Goal: Task Accomplishment & Management: Manage account settings

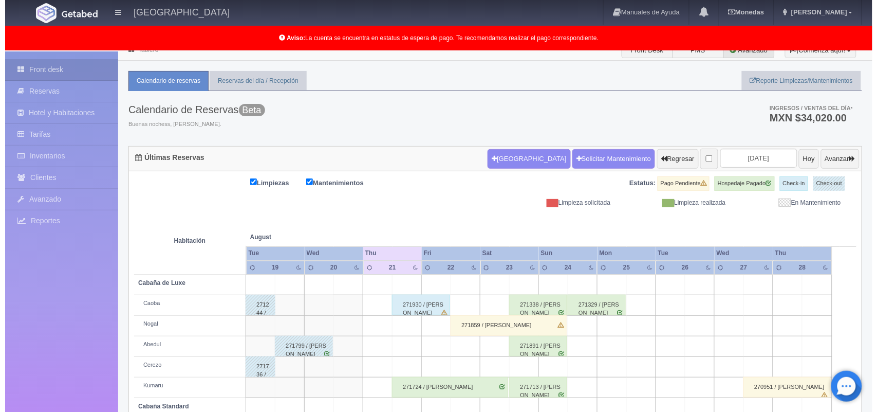
scroll to position [1, 0]
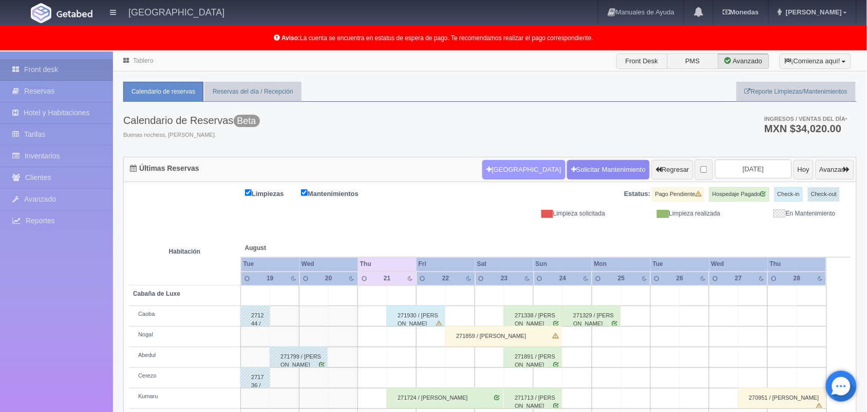
click at [490, 164] on button "Nueva Reserva" at bounding box center [523, 170] width 83 height 20
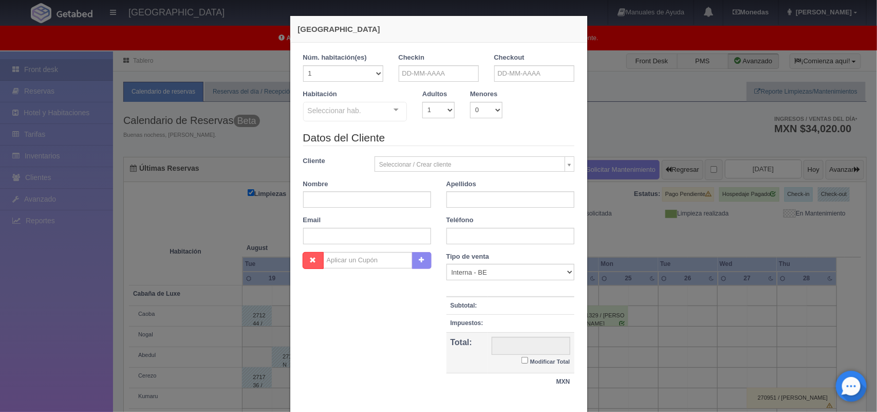
checkbox input "false"
click at [429, 77] on input "text" at bounding box center [439, 73] width 80 height 16
click at [486, 91] on span "Next" at bounding box center [490, 90] width 8 height 8
click at [487, 156] on link "20" at bounding box center [489, 153] width 13 height 15
type input "20-09-2025"
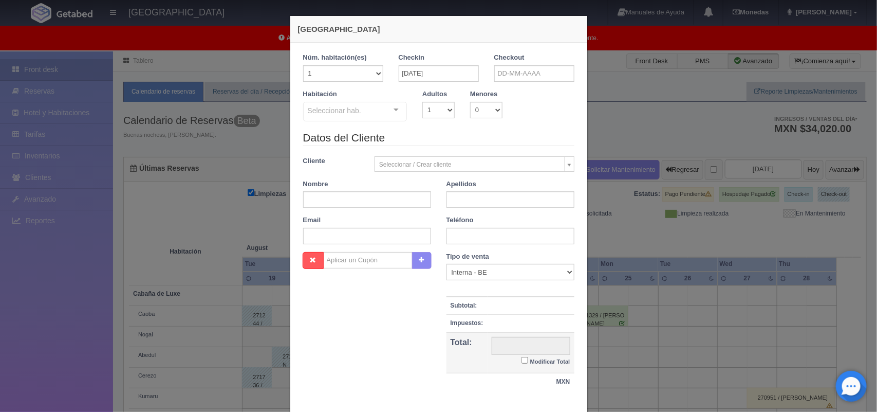
checkbox input "false"
click at [547, 75] on input "text" at bounding box center [534, 73] width 80 height 16
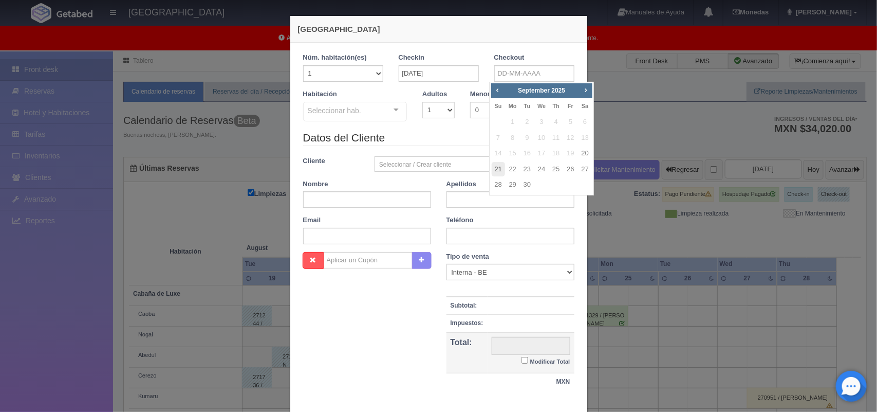
click at [502, 169] on link "21" at bounding box center [498, 169] width 13 height 15
type input "21-09-2025"
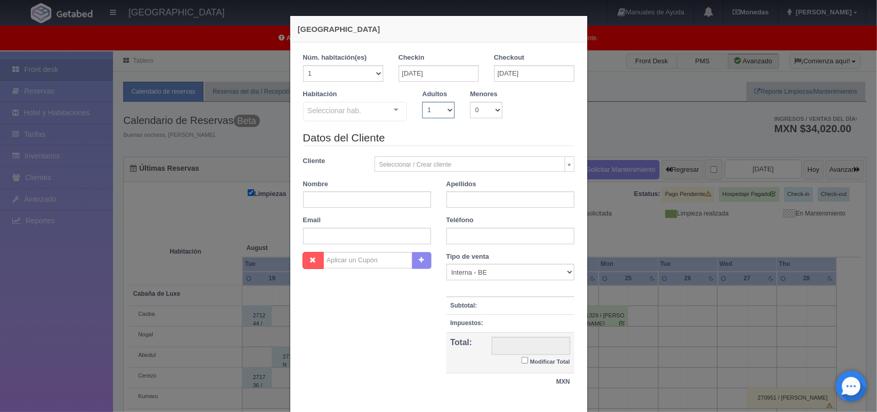
checkbox input "false"
click at [434, 106] on select "1 2 3 4 5 6 7 8 9 10" at bounding box center [438, 110] width 32 height 16
select select "2"
click at [422, 102] on select "1 2 3 4 5 6 7 8 9 10" at bounding box center [438, 110] width 32 height 16
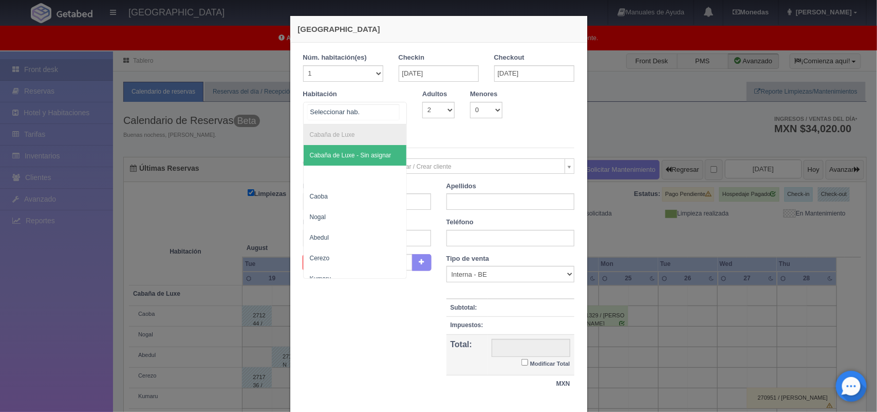
click at [396, 111] on div at bounding box center [396, 109] width 21 height 15
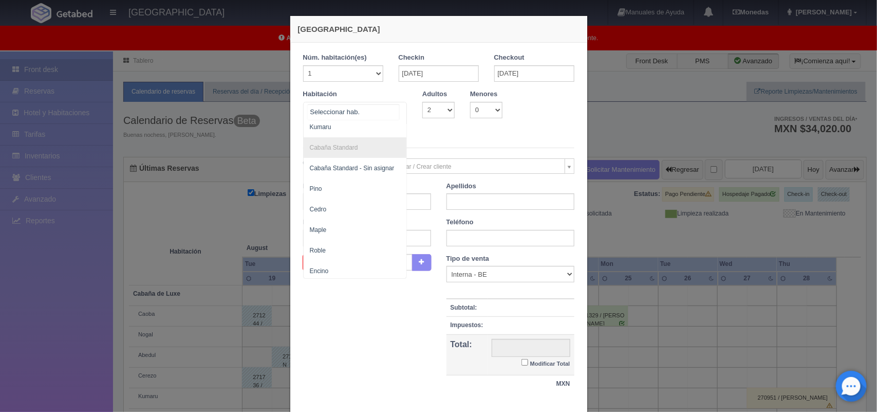
scroll to position [164, 0]
click at [374, 199] on span "Cedro" at bounding box center [355, 206] width 103 height 21
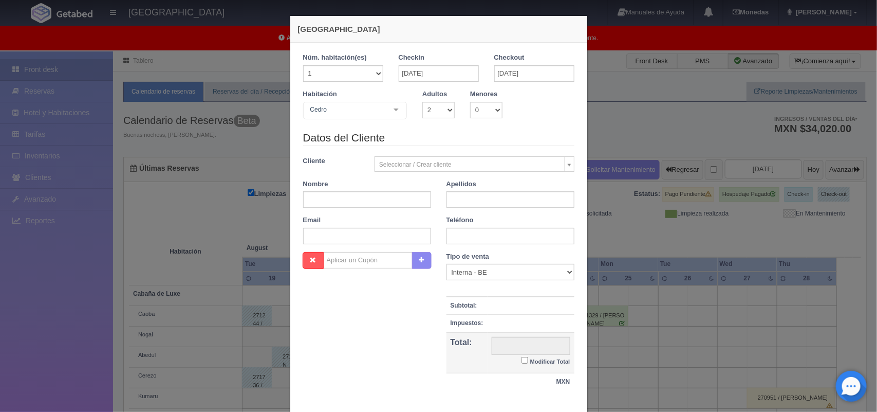
checkbox input "false"
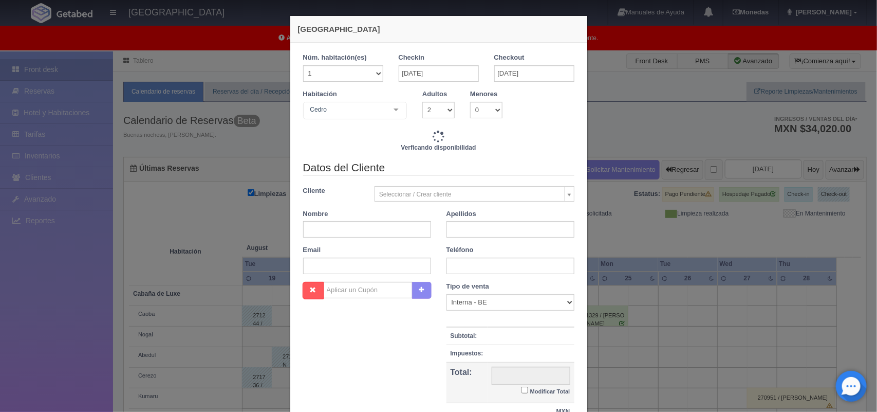
type input "2000.00"
checkbox input "false"
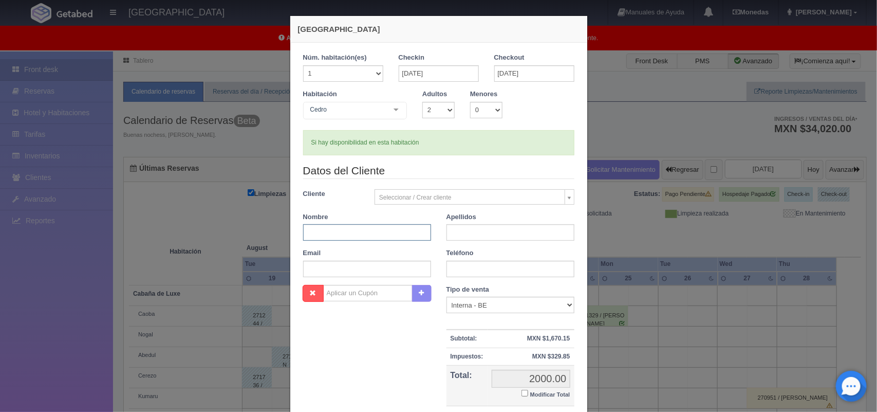
click at [388, 232] on input "text" at bounding box center [367, 232] width 128 height 16
type input "Rosario Abigail"
click at [463, 237] on input "text" at bounding box center [511, 232] width 128 height 16
type input "Hernández Jaramillo"
click at [482, 269] on input "text" at bounding box center [511, 269] width 128 height 16
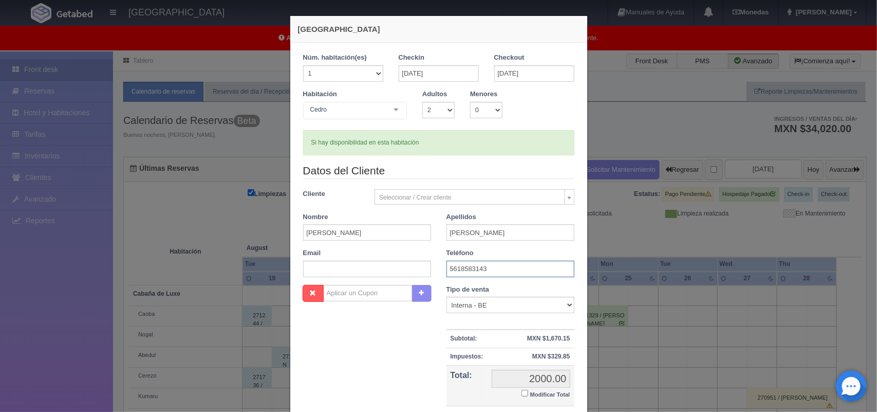
type input "5618583143"
click at [366, 267] on input "text" at bounding box center [367, 269] width 128 height 16
paste input "jaramilloabigail42@gmail.com"
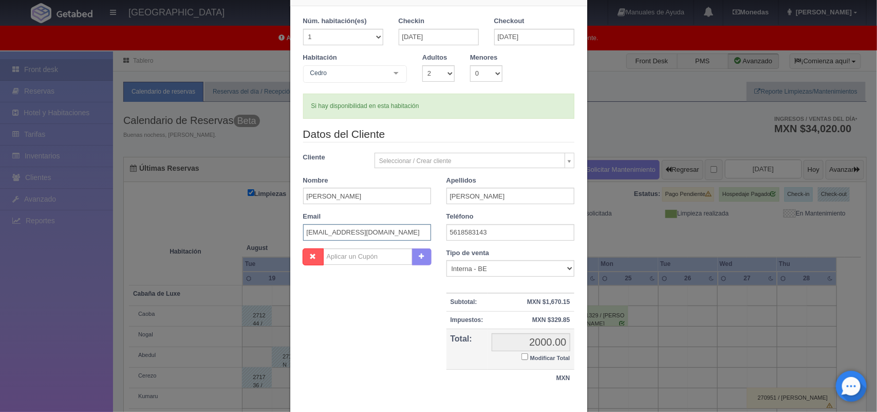
type input "[EMAIL_ADDRESS][DOMAIN_NAME]"
click at [522, 356] on input "Modificar Total" at bounding box center [525, 356] width 7 height 7
checkbox input "true"
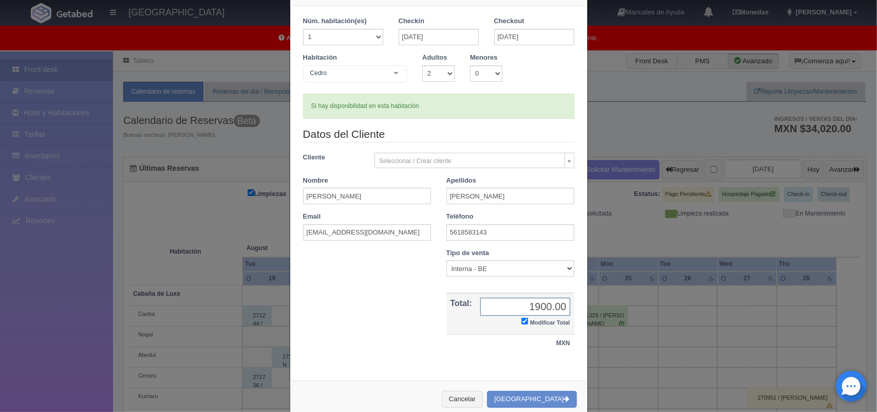
scroll to position [59, 0]
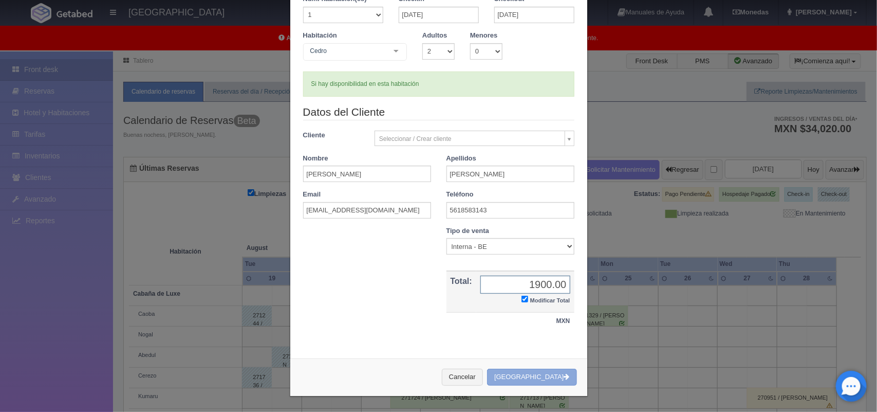
type input "1900.00"
click at [535, 378] on button "Crear Reserva" at bounding box center [531, 376] width 89 height 17
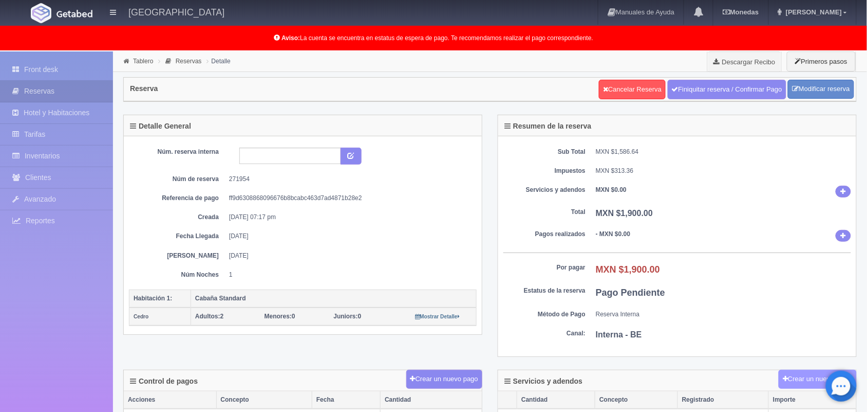
click at [795, 384] on button "Crear un nuevo cargo" at bounding box center [818, 378] width 78 height 19
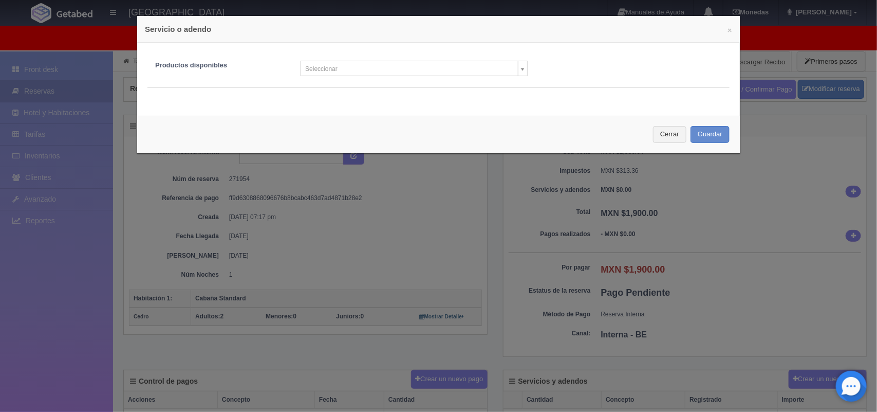
click at [515, 70] on body "Hotel Xacallan Manuales de Ayuda Actualizaciones recientes Monedas Tipo de camb…" at bounding box center [438, 385] width 877 height 668
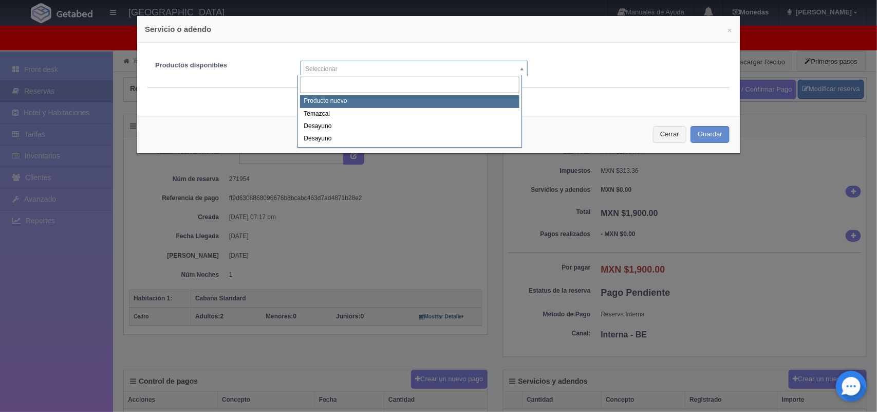
select select "0"
type input "1"
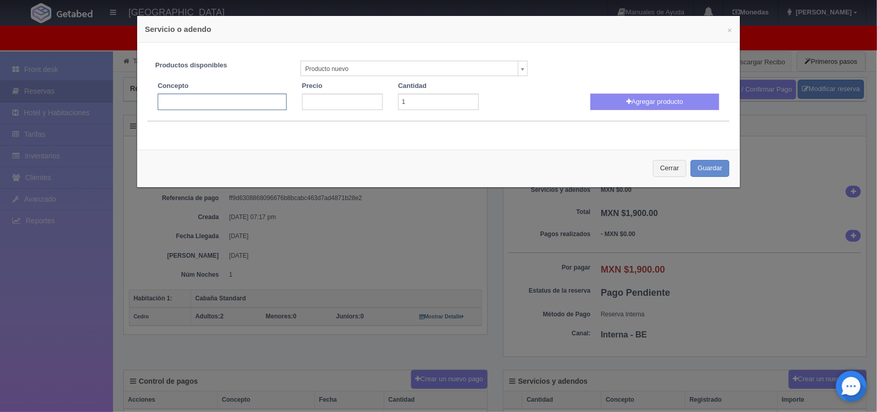
click at [244, 101] on input "text" at bounding box center [222, 102] width 129 height 16
type input "Decoración cumpleaños"
click at [322, 101] on input "number" at bounding box center [342, 102] width 81 height 16
type input "1580.00"
click at [632, 101] on button "Agregar producto" at bounding box center [654, 102] width 129 height 16
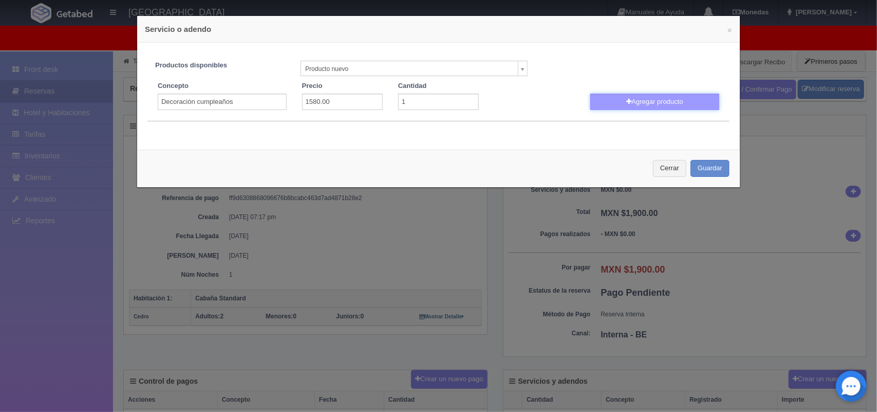
select select
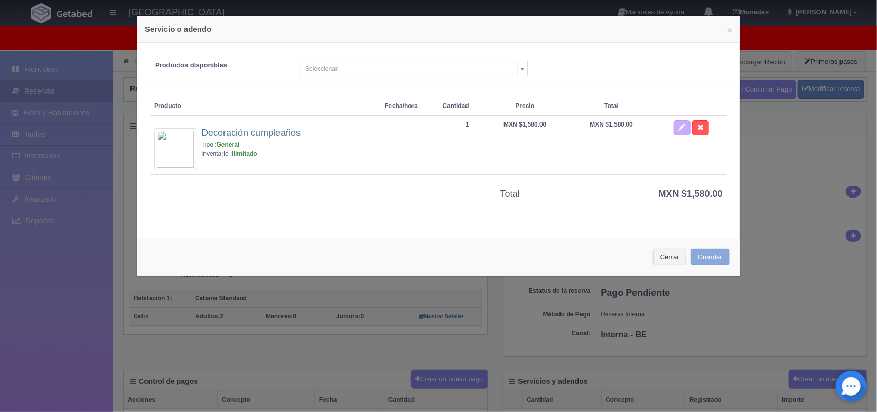
click at [697, 251] on button "Guardar" at bounding box center [710, 257] width 39 height 17
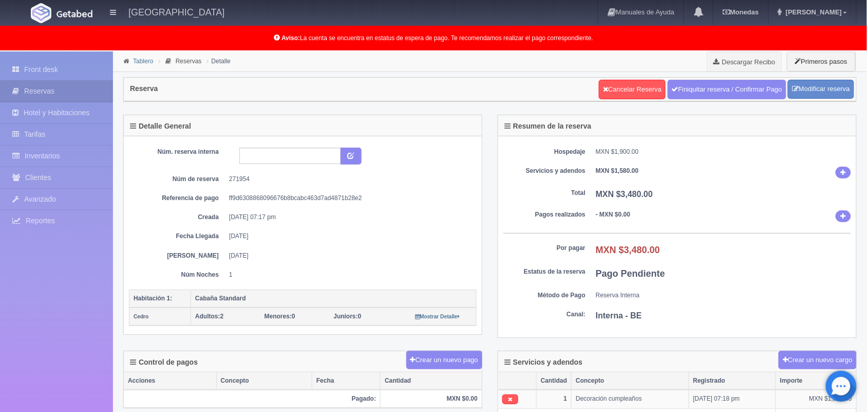
click at [145, 63] on link "Tablero" at bounding box center [143, 61] width 20 height 7
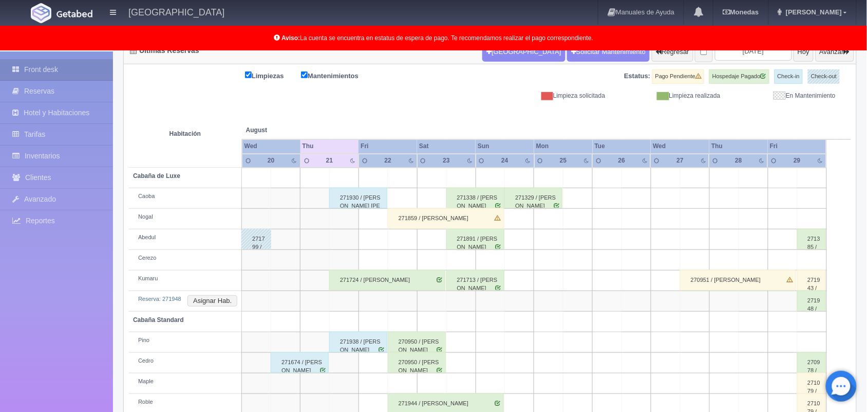
scroll to position [163, 0]
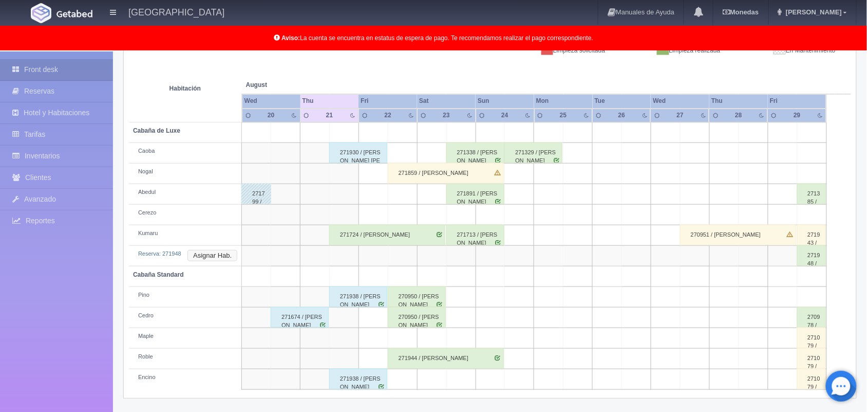
click at [198, 254] on button "Asignar Hab." at bounding box center [213, 255] width 50 height 11
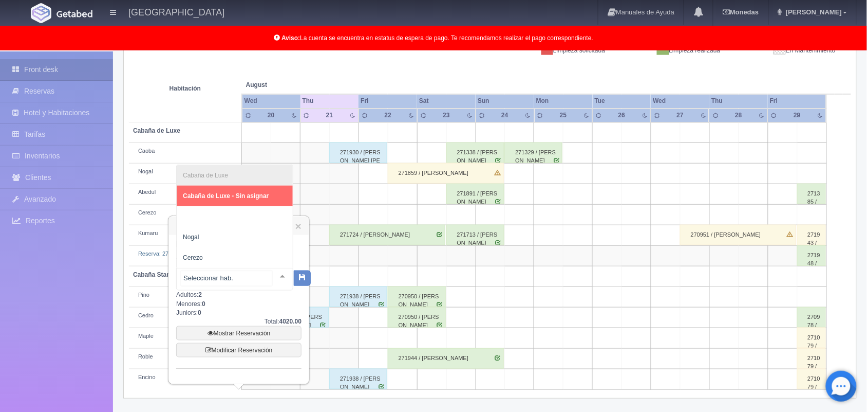
click at [272, 274] on div at bounding box center [282, 275] width 21 height 15
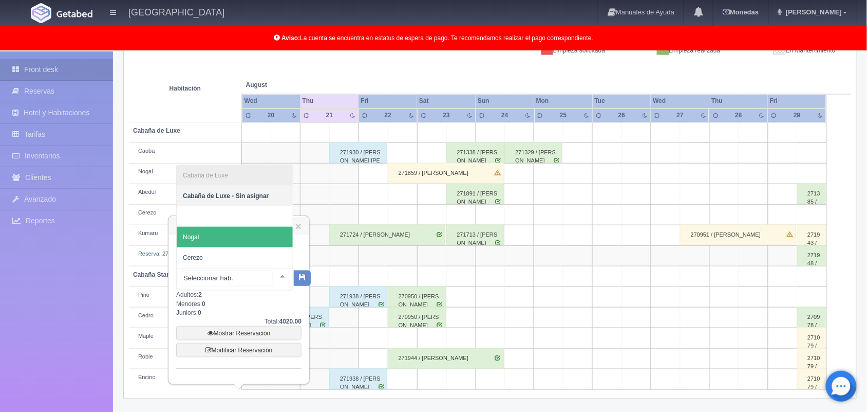
click at [258, 238] on span "Nogal" at bounding box center [235, 237] width 116 height 21
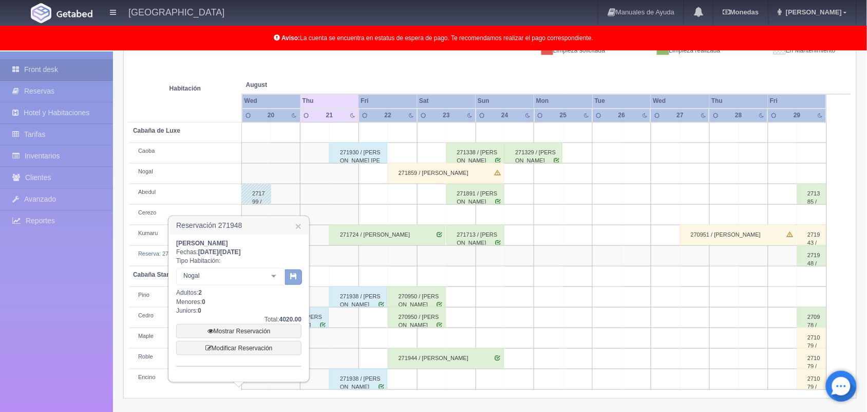
click at [294, 275] on icon "button" at bounding box center [293, 275] width 7 height 7
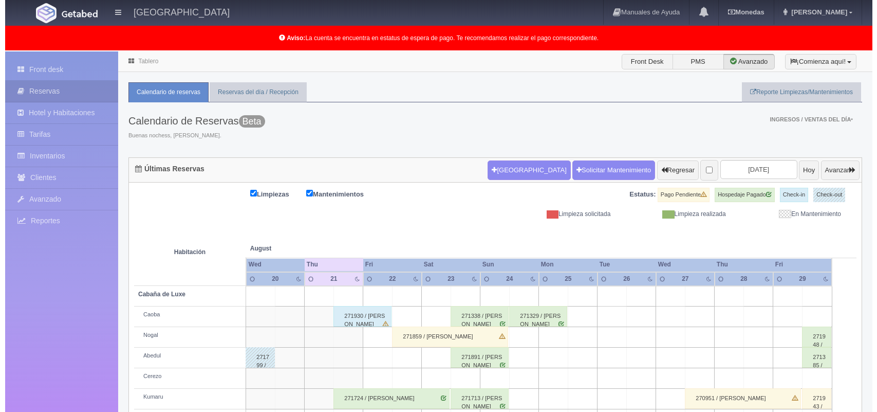
scroll to position [103, 0]
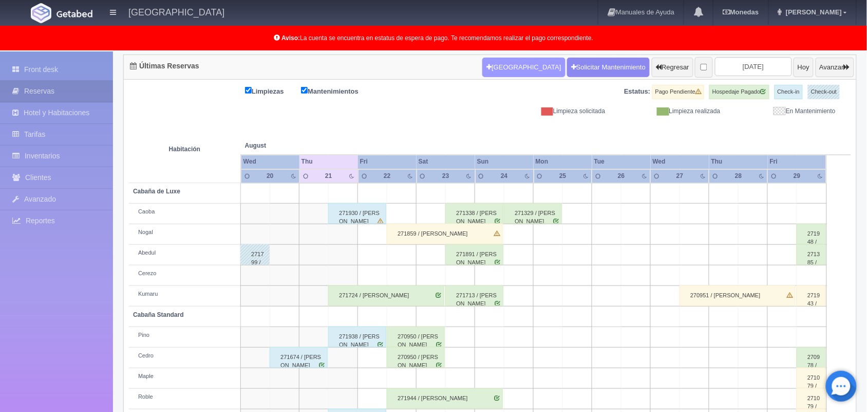
click at [482, 73] on button "[GEOGRAPHIC_DATA]" at bounding box center [523, 68] width 83 height 20
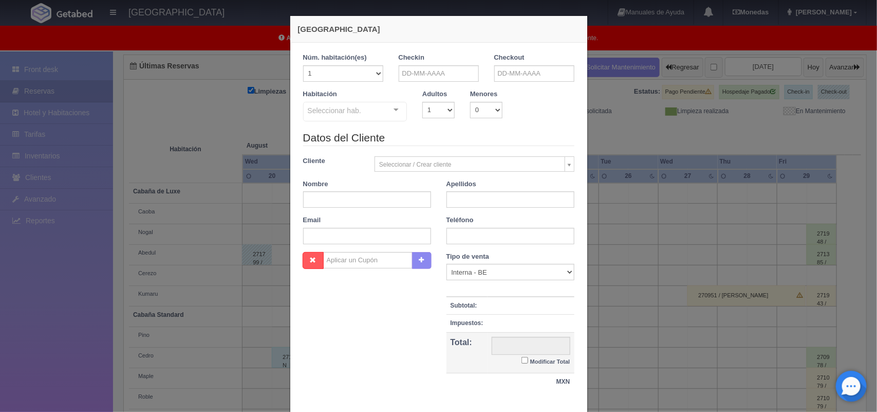
checkbox input "false"
click at [431, 68] on input "text" at bounding box center [439, 73] width 80 height 16
click at [461, 170] on link "21" at bounding box center [460, 169] width 13 height 15
type input "[DATE]"
checkbox input "false"
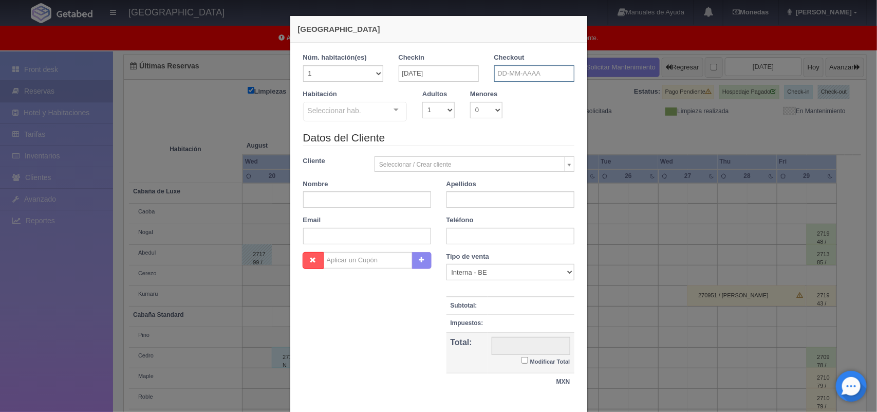
click at [549, 75] on input "text" at bounding box center [534, 73] width 80 height 16
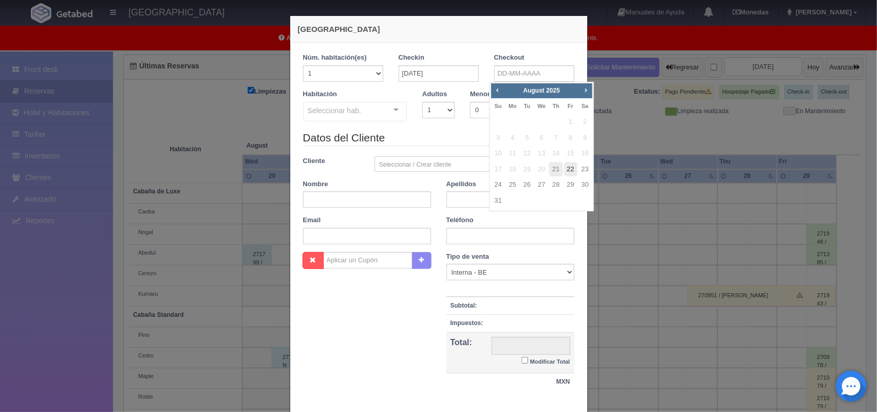
click at [571, 168] on link "22" at bounding box center [570, 169] width 13 height 15
type input "22-08-2025"
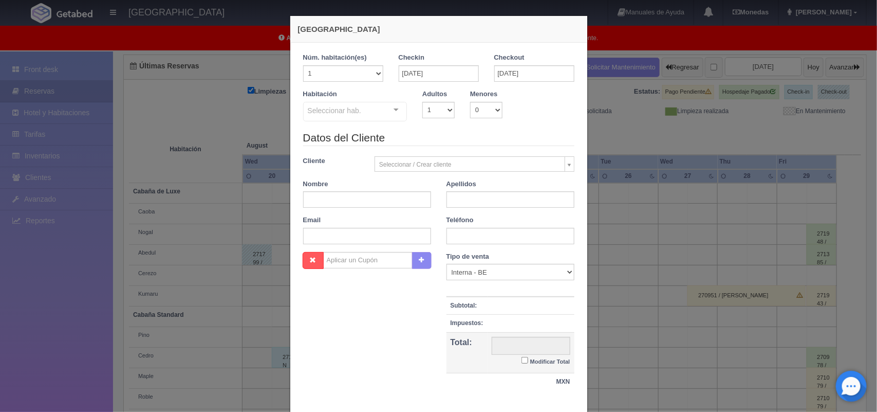
checkbox input "false"
click at [440, 110] on select "1 2 3 4 5 6 7 8 9 10" at bounding box center [438, 110] width 32 height 16
select select "2"
click at [422, 102] on select "1 2 3 4 5 6 7 8 9 10" at bounding box center [438, 110] width 32 height 16
click at [392, 108] on div at bounding box center [396, 109] width 21 height 15
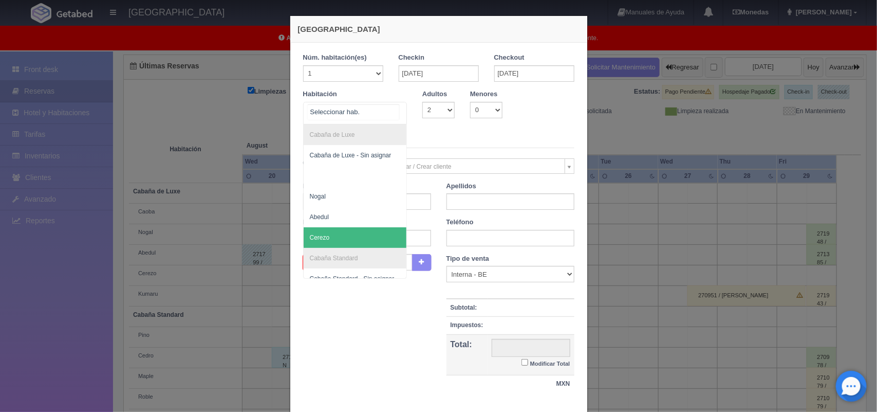
click at [376, 239] on span "Cerezo" at bounding box center [355, 237] width 103 height 21
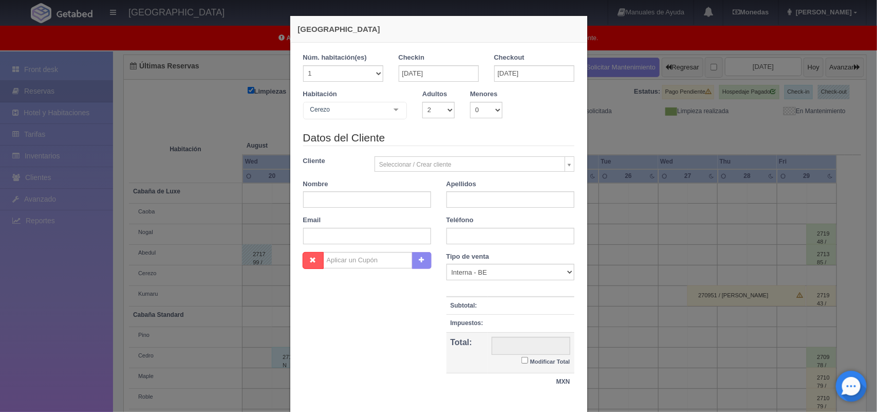
checkbox input "false"
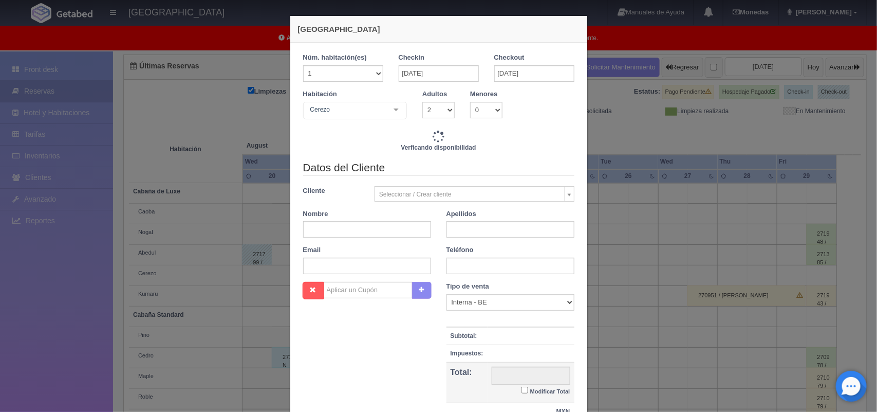
type input "1500.00"
checkbox input "false"
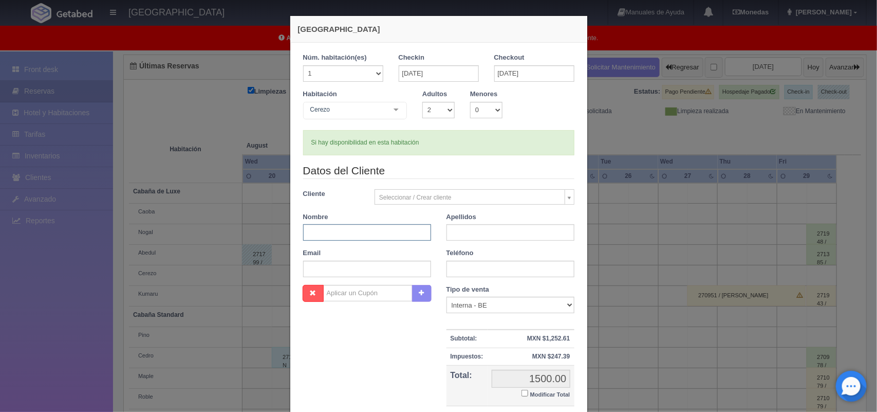
click at [375, 240] on input "text" at bounding box center [367, 232] width 128 height 16
type input "Oscar"
click at [458, 234] on input "text" at bounding box center [511, 232] width 128 height 16
type input "Perez Zavala"
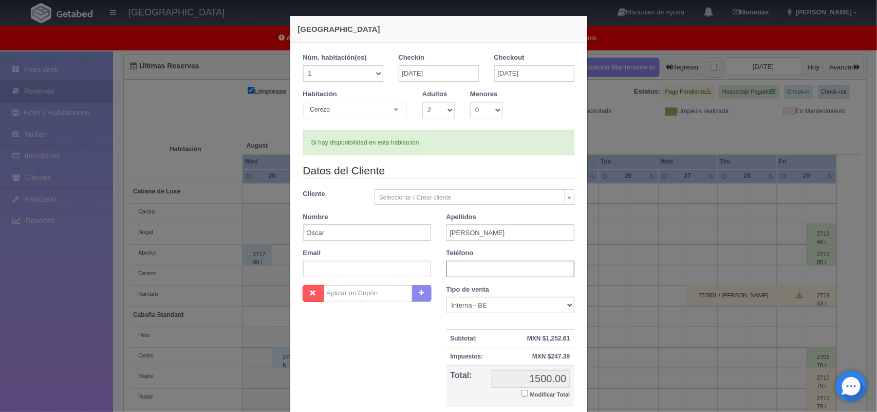
click at [484, 267] on input "text" at bounding box center [511, 269] width 128 height 16
type input "5512963967"
click at [522, 396] on input "Modificar Total" at bounding box center [525, 392] width 7 height 7
checkbox input "true"
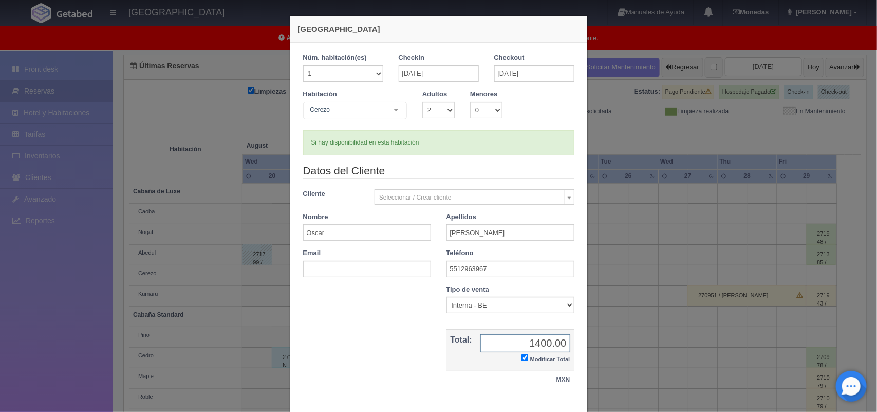
scroll to position [59, 0]
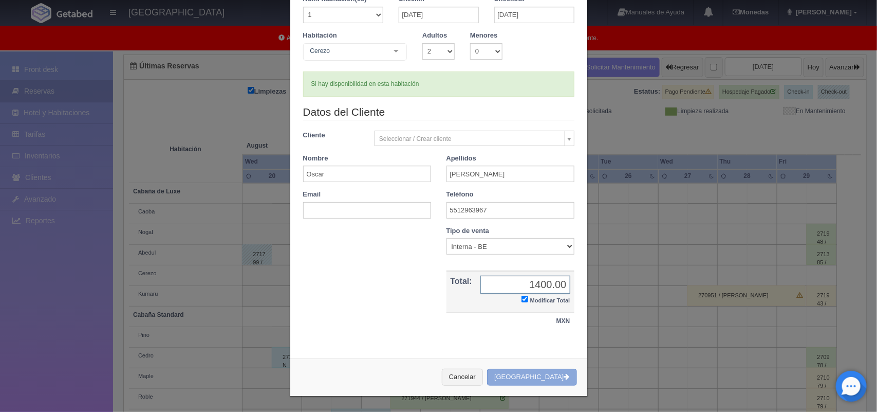
type input "1400.00"
click at [546, 379] on button "Crear Reserva" at bounding box center [531, 376] width 89 height 17
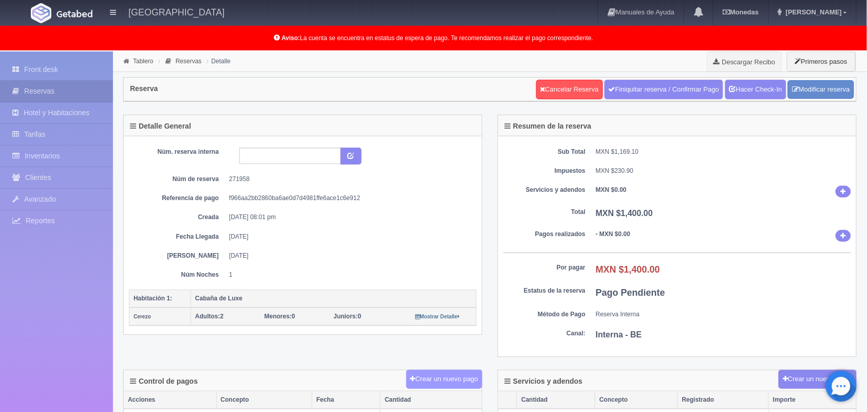
click at [442, 386] on button "Crear un nuevo pago" at bounding box center [444, 378] width 76 height 19
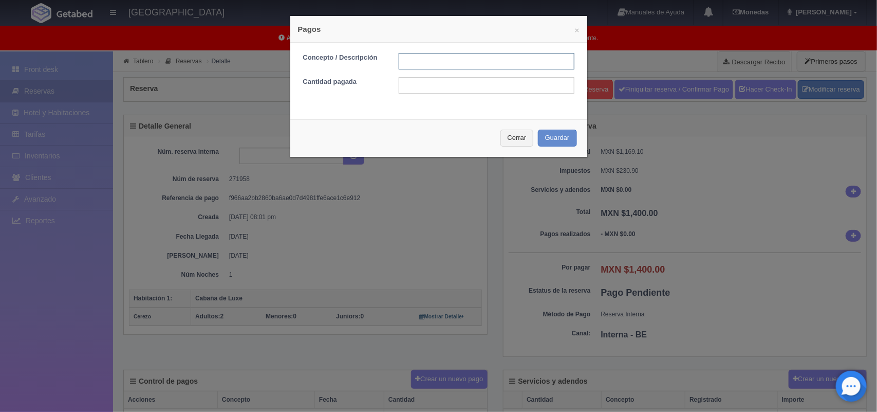
click at [424, 60] on input "text" at bounding box center [487, 61] width 176 height 16
type input "pago con tarjeta 21/08/2025"
click at [491, 90] on input "text" at bounding box center [487, 85] width 176 height 16
type input "1400.00"
click at [550, 143] on button "Guardar" at bounding box center [557, 137] width 39 height 17
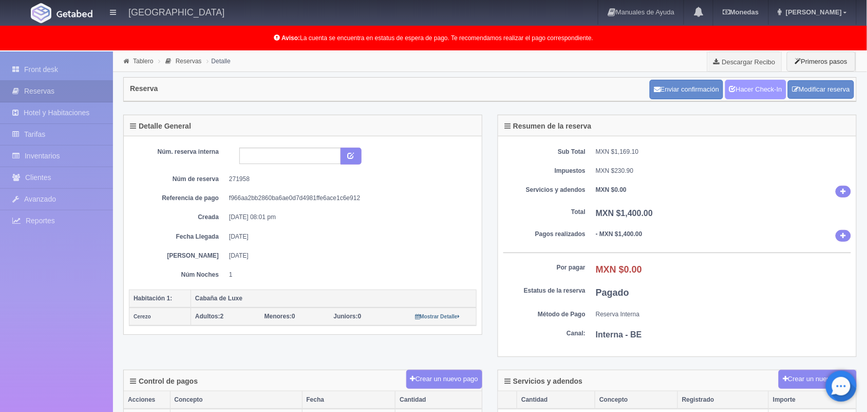
click at [750, 87] on link "Hacer Check-In" at bounding box center [756, 90] width 61 height 20
click at [140, 61] on link "Tablero" at bounding box center [143, 61] width 20 height 7
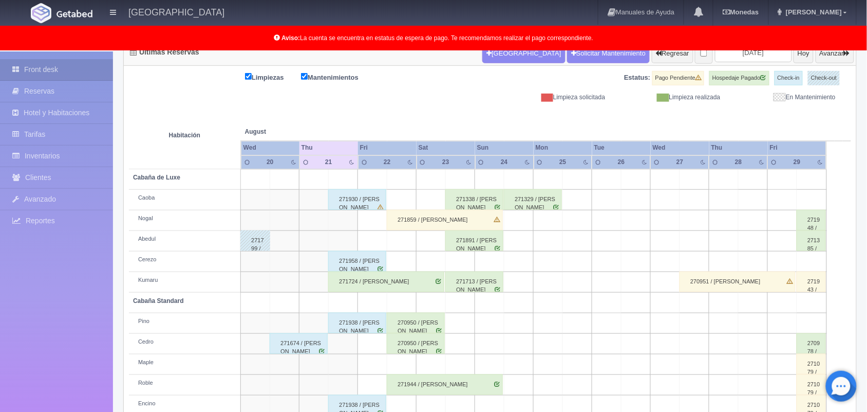
scroll to position [143, 0]
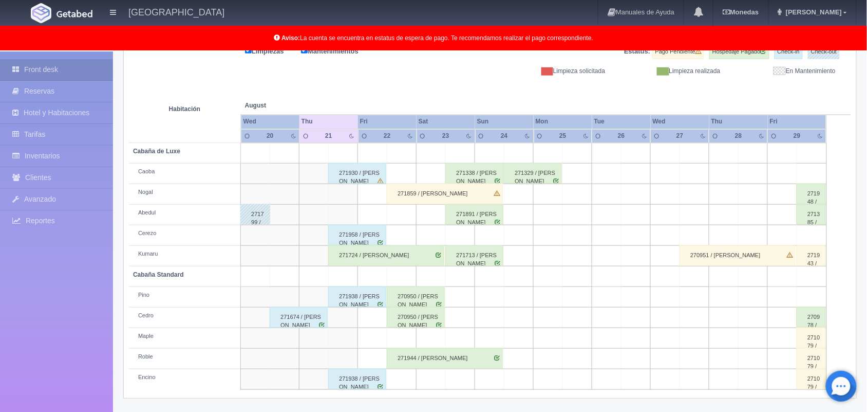
click at [304, 320] on div "271674 / ALDO HUGO VARGAS RODRIGUEZ" at bounding box center [299, 317] width 58 height 21
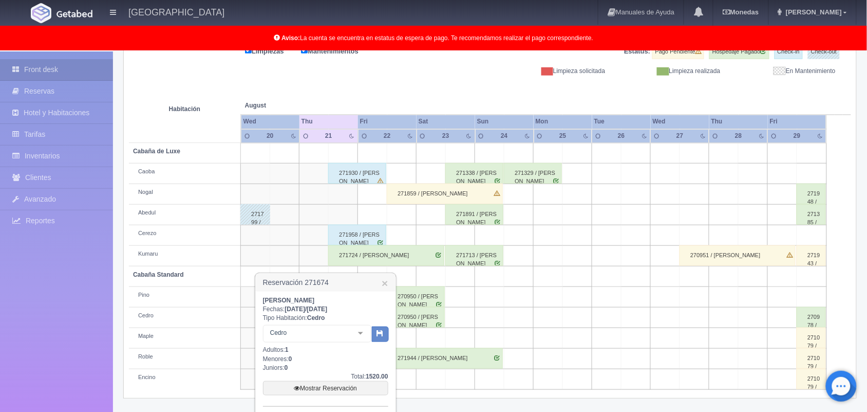
scroll to position [216, 0]
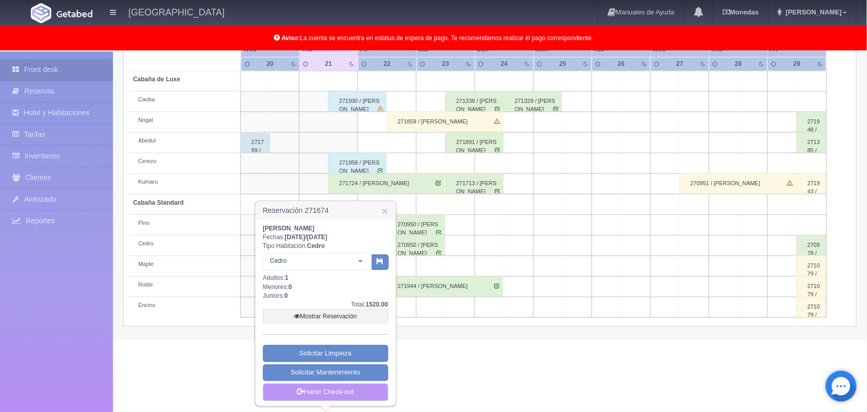
click at [347, 397] on link "Hacer Check-out" at bounding box center [325, 391] width 125 height 17
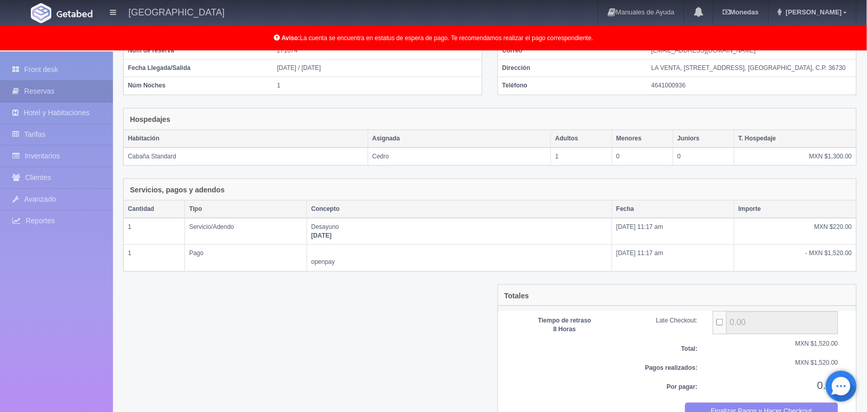
scroll to position [147, 0]
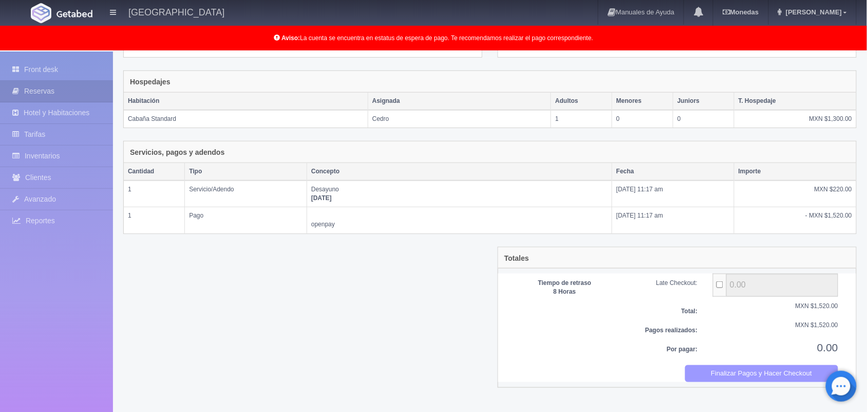
click at [729, 382] on button "Finalizar Pagos y Hacer Checkout" at bounding box center [762, 373] width 154 height 17
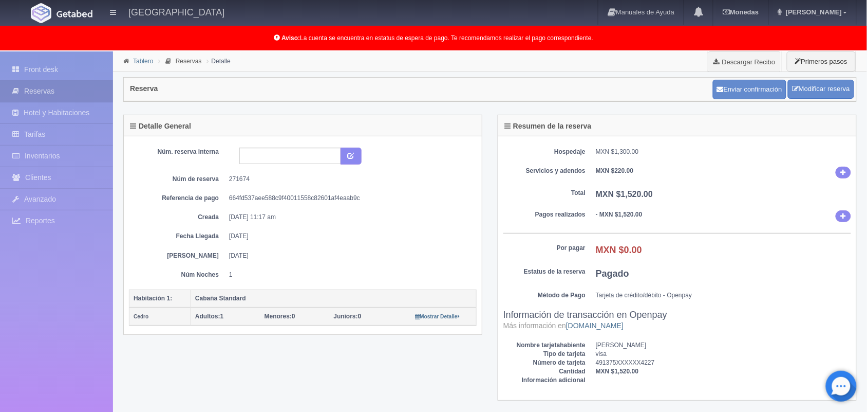
click at [142, 60] on link "Tablero" at bounding box center [143, 61] width 20 height 7
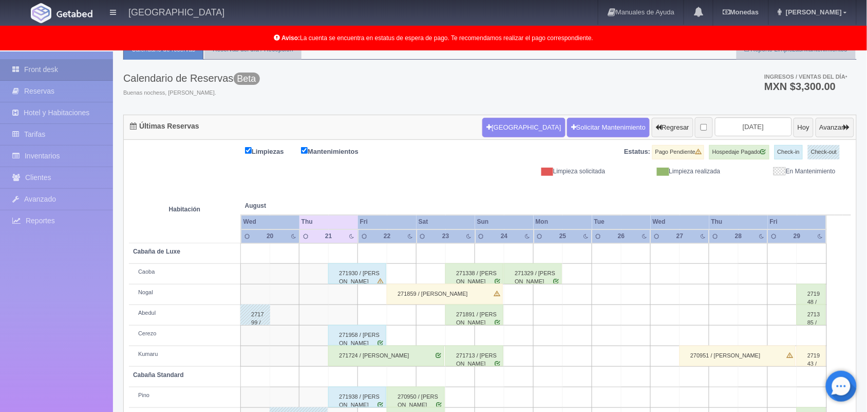
scroll to position [24, 0]
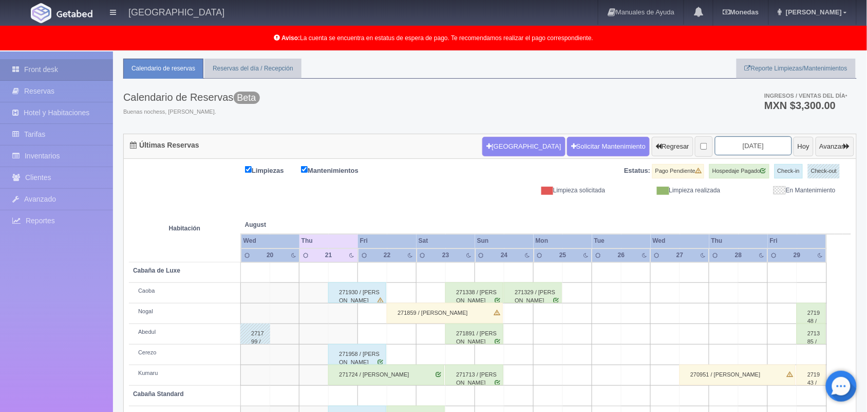
click at [727, 147] on input "2025-08-22" at bounding box center [753, 145] width 77 height 19
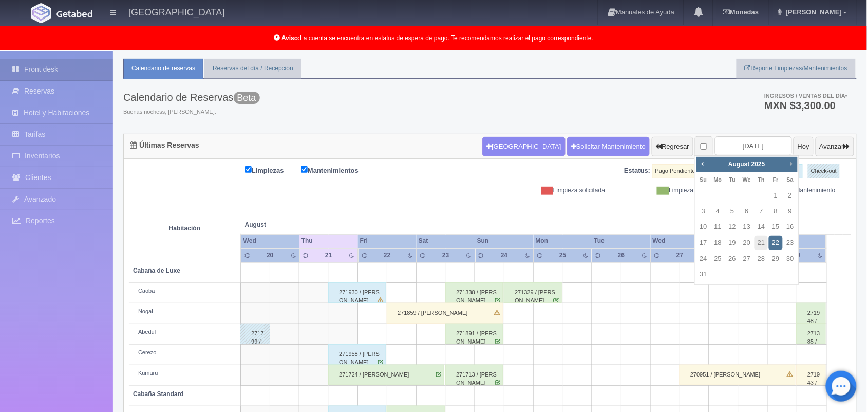
click at [788, 162] on span "Next" at bounding box center [791, 163] width 8 height 8
click at [792, 231] on link "20" at bounding box center [790, 226] width 13 height 15
type input "[DATE]"
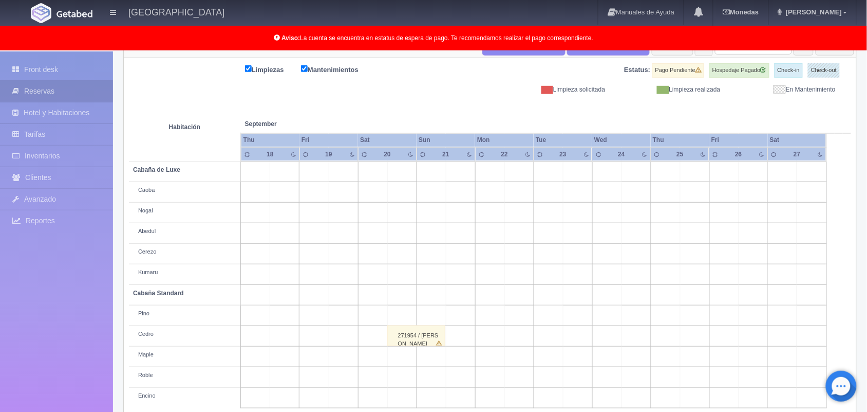
scroll to position [143, 0]
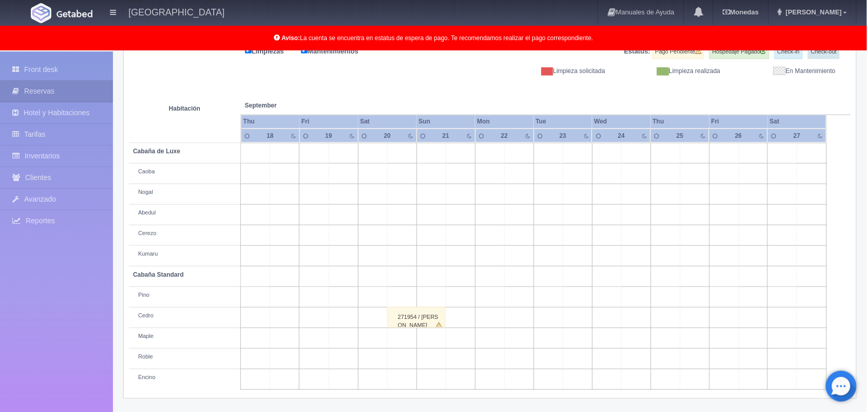
drag, startPoint x: 874, startPoint y: 191, endPoint x: 877, endPoint y: 301, distance: 110.0
click at [867, 269] on html "[GEOGRAPHIC_DATA] Manuales de Ayuda Actualizaciones recientes [GEOGRAPHIC_DATA]…" at bounding box center [433, 63] width 867 height 412
click at [426, 319] on div "271954 / [PERSON_NAME]" at bounding box center [416, 317] width 58 height 21
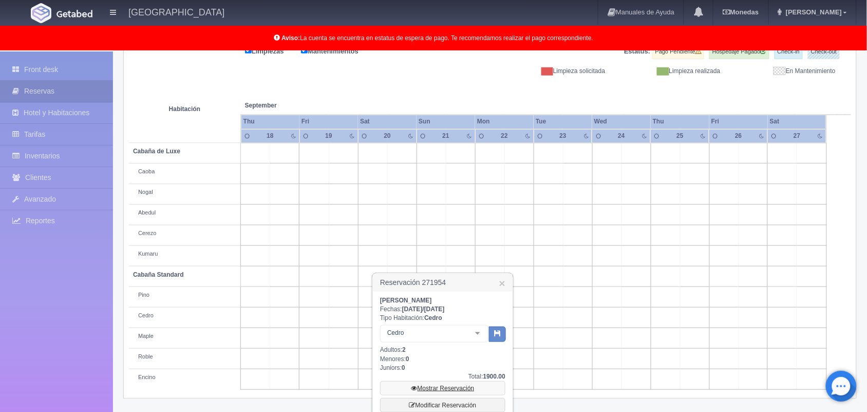
click at [451, 389] on link "Mostrar Reservación" at bounding box center [442, 388] width 125 height 14
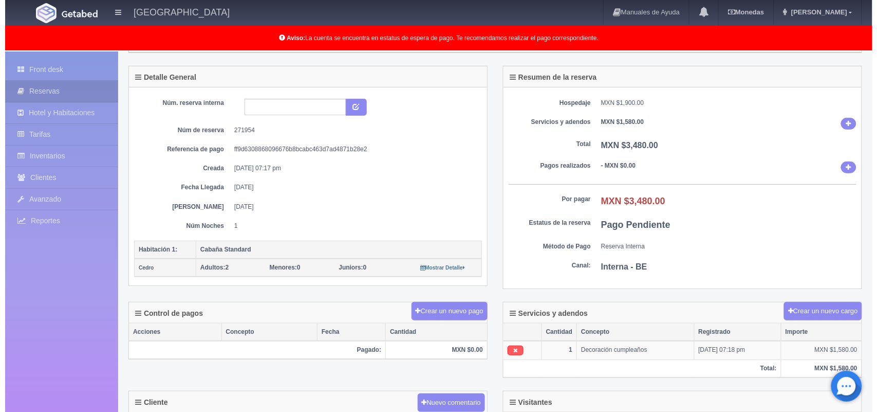
scroll to position [50, 0]
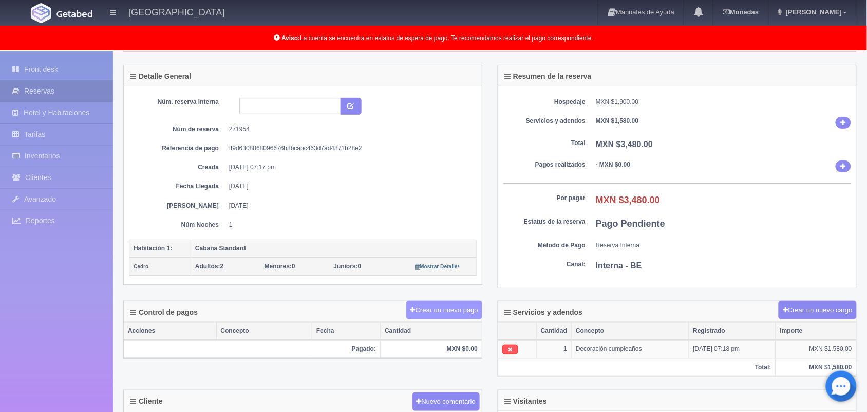
click at [435, 314] on button "Crear un nuevo pago" at bounding box center [444, 310] width 76 height 19
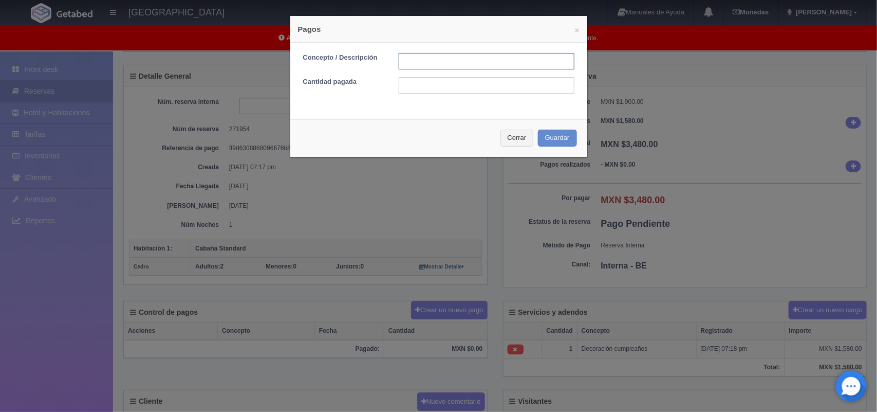
click at [469, 58] on input "text" at bounding box center [487, 61] width 176 height 16
type input "Pago transferencia [DATE]"
click at [448, 85] on input "text" at bounding box center [487, 85] width 176 height 16
type input "2000.00"
click at [548, 140] on button "Guardar" at bounding box center [557, 137] width 39 height 17
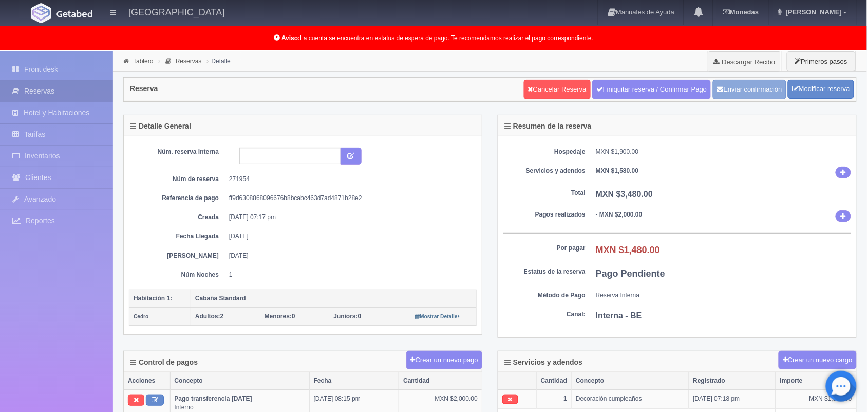
click at [751, 88] on button "Enviar confirmación" at bounding box center [749, 90] width 73 height 20
click at [743, 91] on button "Enviar confirmación" at bounding box center [749, 90] width 73 height 20
